Goal: Find specific page/section: Find specific page/section

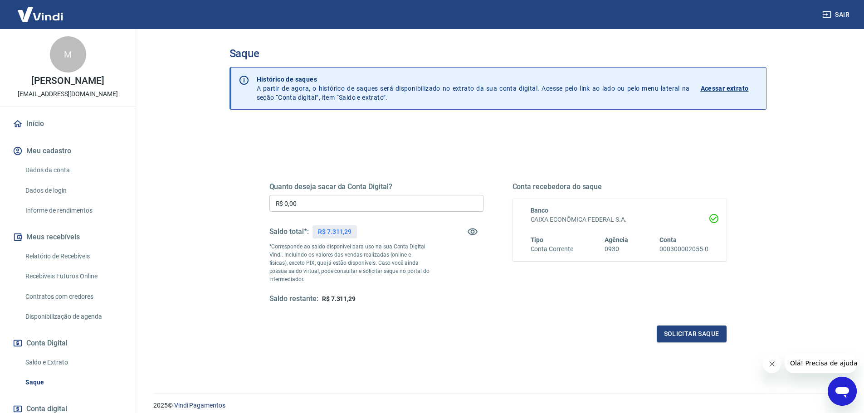
drag, startPoint x: 77, startPoint y: 255, endPoint x: 143, endPoint y: 253, distance: 65.8
click at [77, 255] on link "Relatório de Recebíveis" at bounding box center [73, 256] width 103 height 19
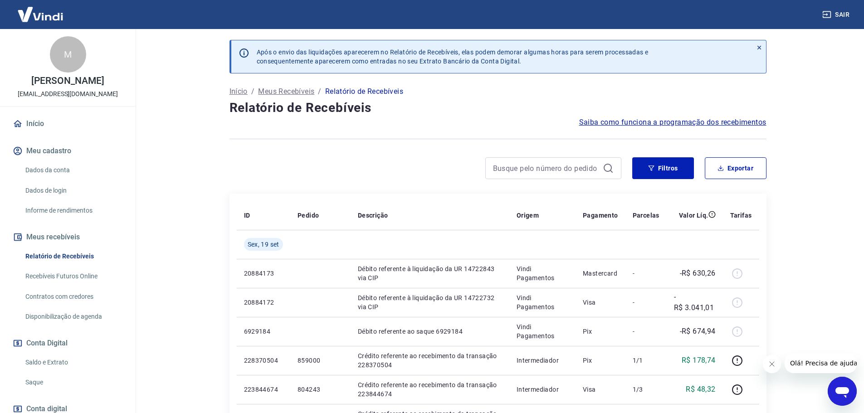
click at [41, 125] on link "Início" at bounding box center [68, 124] width 114 height 20
click at [670, 170] on button "Filtros" at bounding box center [663, 168] width 62 height 22
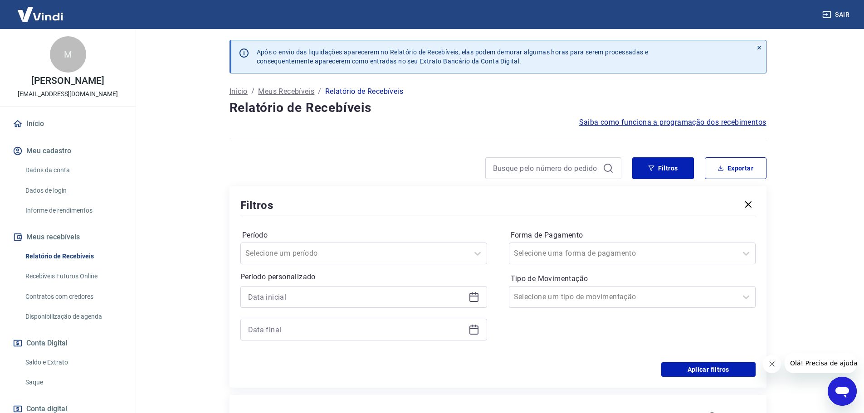
click at [741, 205] on button "button" at bounding box center [748, 205] width 15 height 16
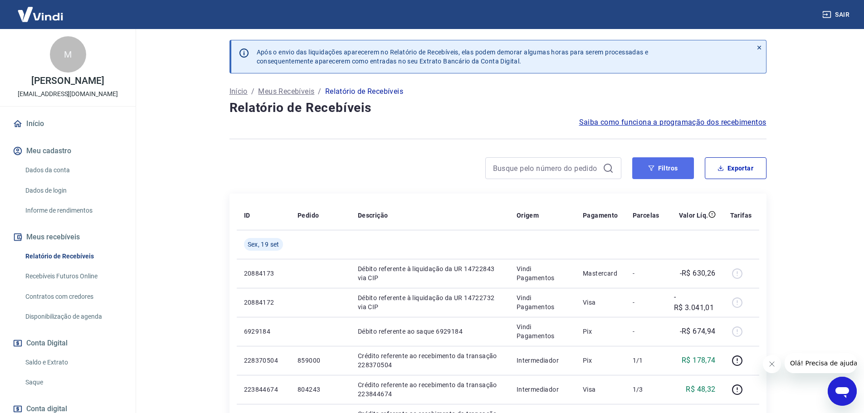
drag, startPoint x: 650, startPoint y: 167, endPoint x: 654, endPoint y: 162, distance: 6.2
click at [650, 167] on icon "button" at bounding box center [651, 168] width 6 height 6
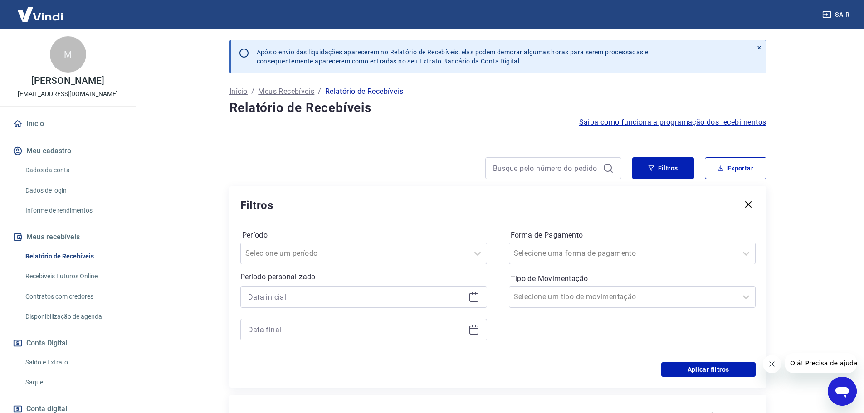
click at [84, 274] on link "Recebíveis Futuros Online" at bounding box center [73, 276] width 103 height 19
